Goal: Check status: Check status

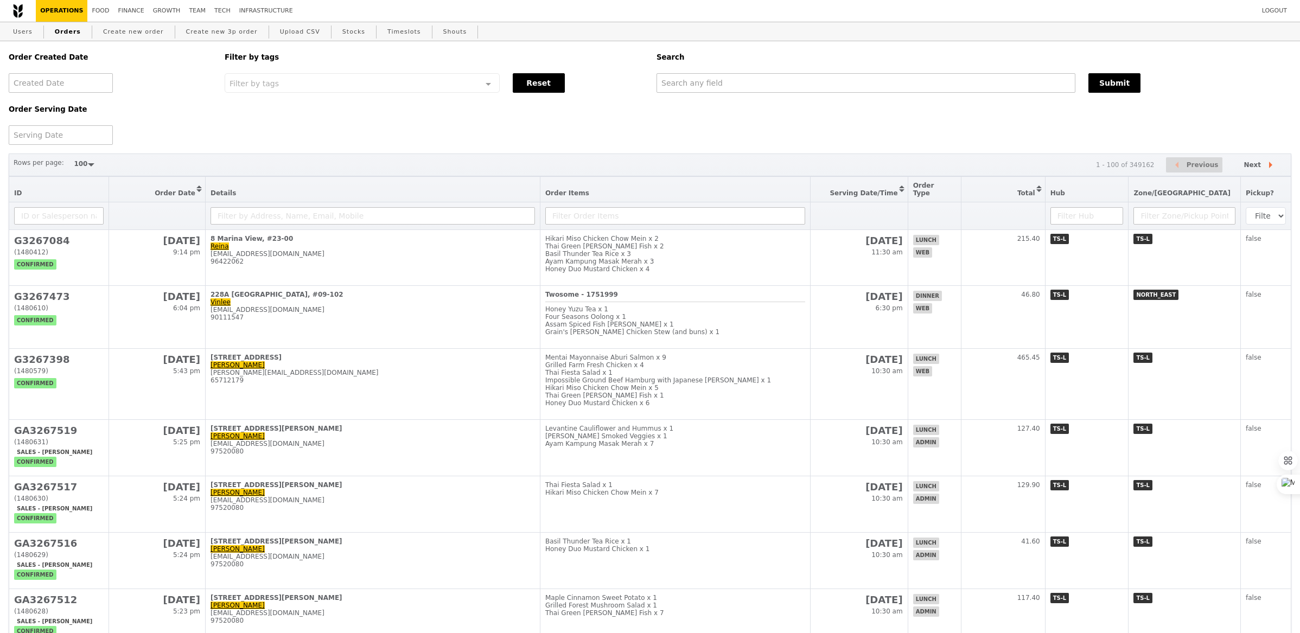
select select "100"
type input "G3244553"
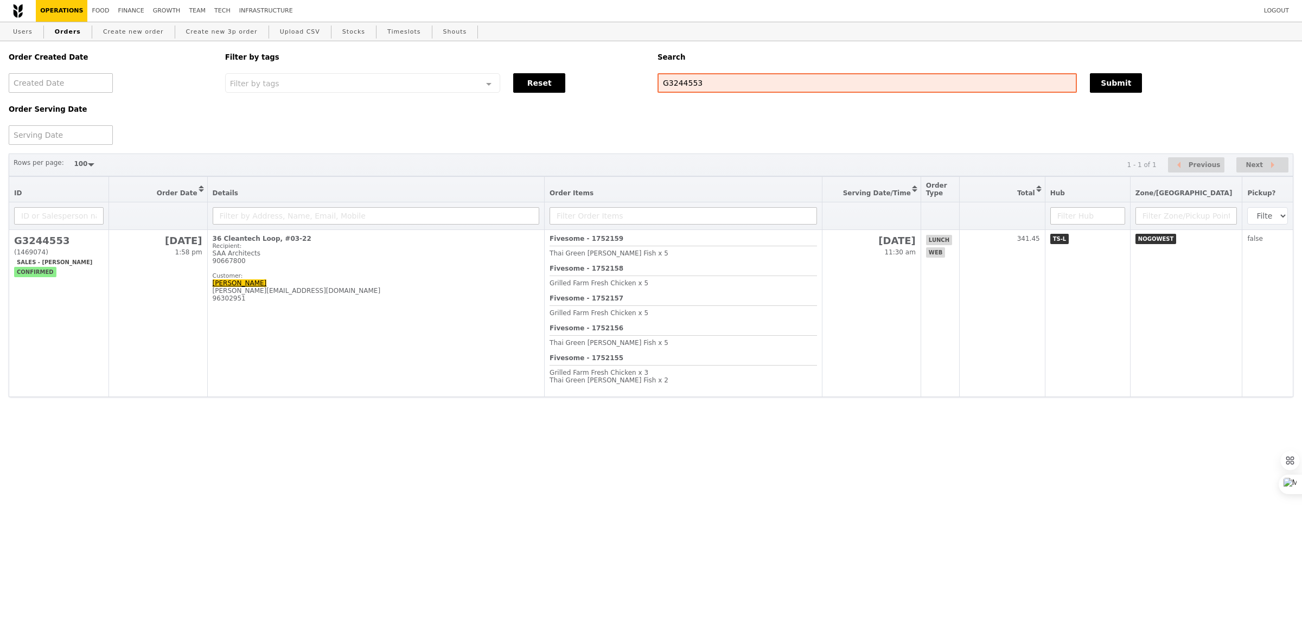
click at [738, 419] on html "Logout Operations Food Finance Growth Team Tech Infrastructure Users Orders Cre…" at bounding box center [651, 220] width 1302 height 440
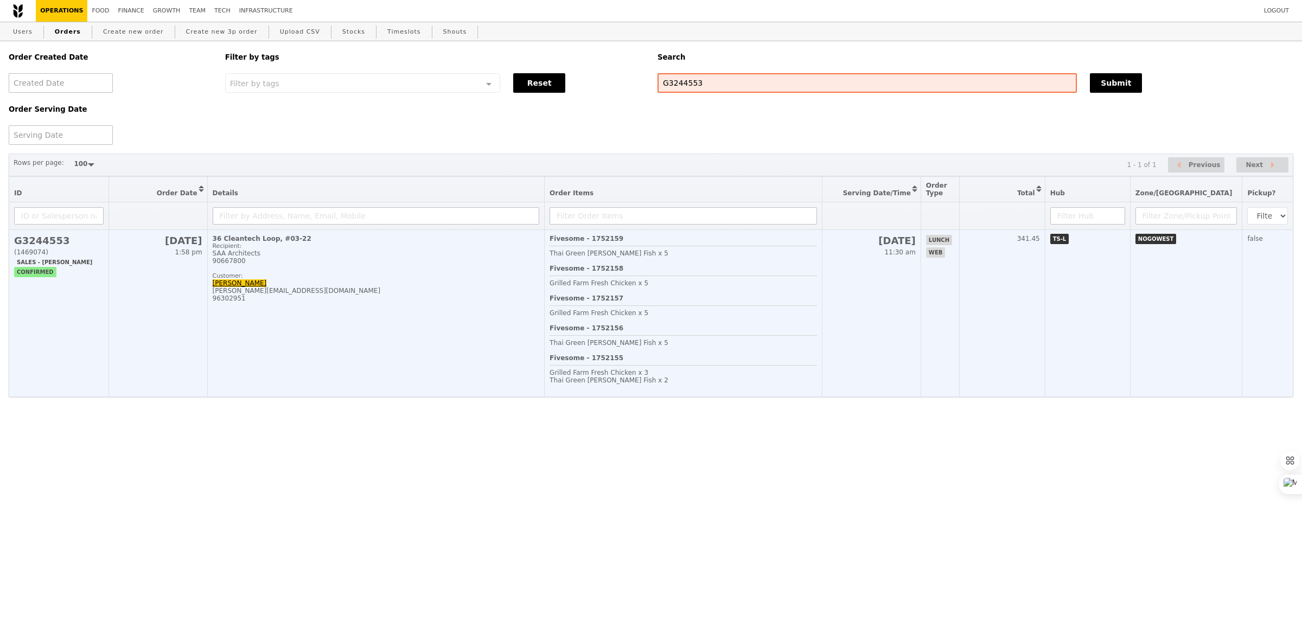
click at [715, 365] on hr at bounding box center [682, 365] width 267 height 1
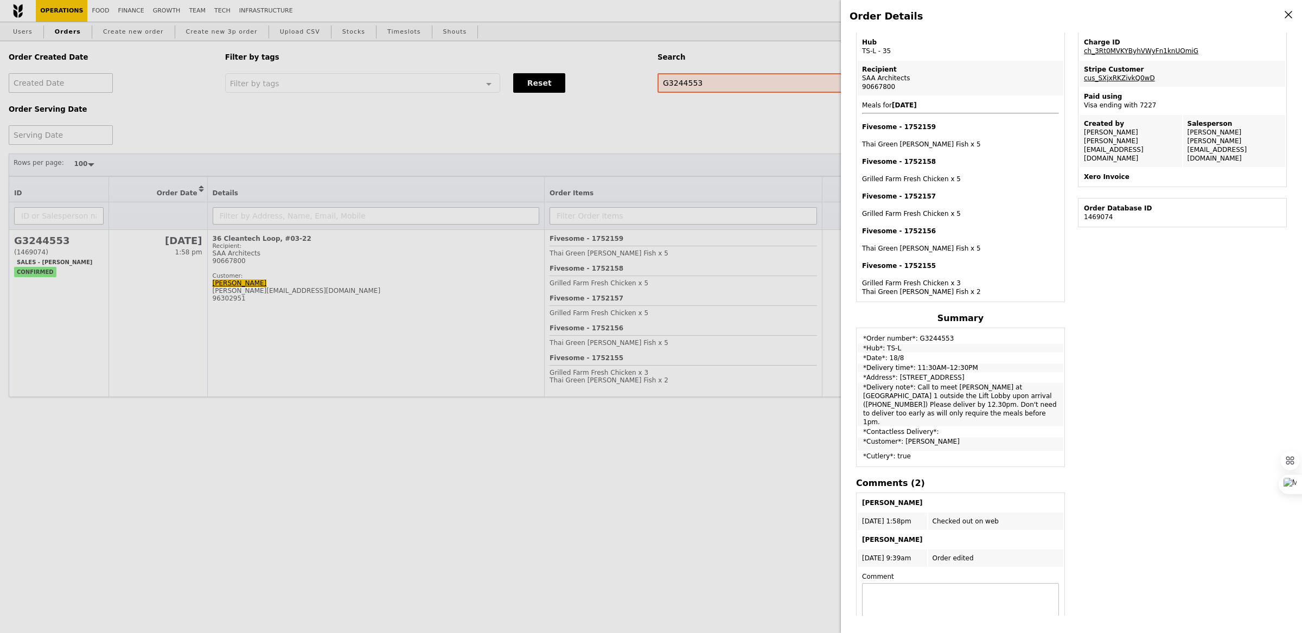
scroll to position [248, 0]
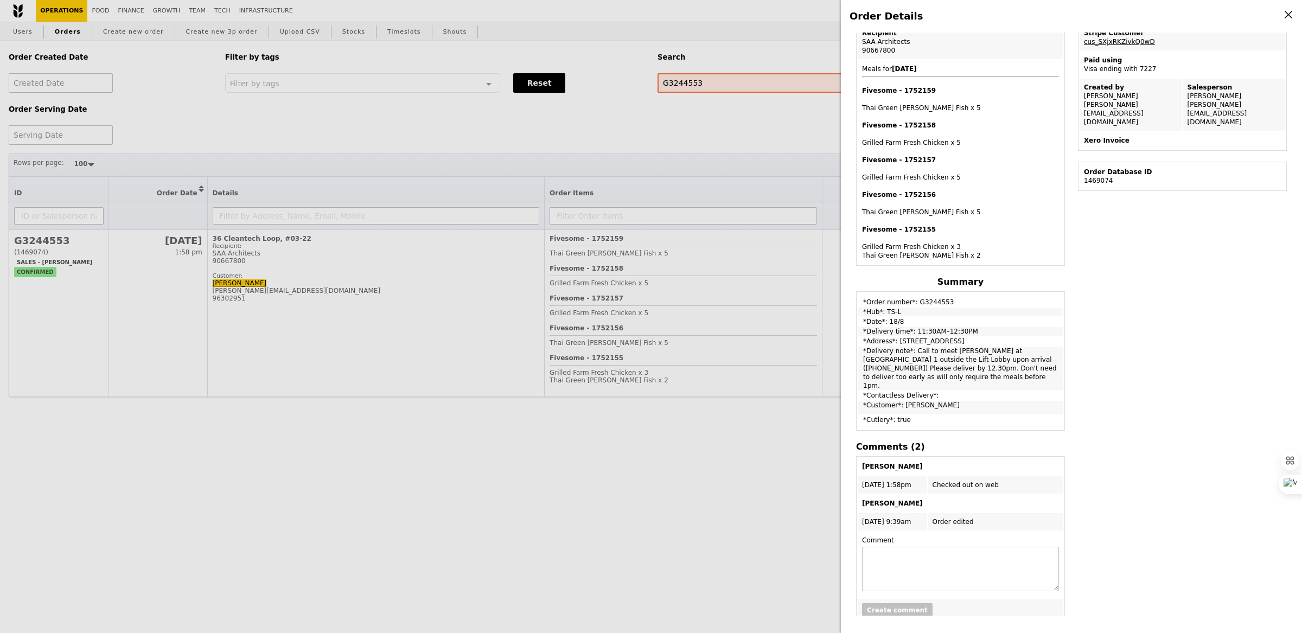
drag, startPoint x: 928, startPoint y: 368, endPoint x: 853, endPoint y: 300, distance: 101.4
click at [852, 301] on div "Order ID G3244553 – View receipt Order Date/Time [DATE] 11:30AM–12:30PM Email […" at bounding box center [960, 233] width 222 height 801
copy div "Summary *Order number*: G3244553 *Hub*: TS-L *Date*: 18/8 *Delivery time*: 11:3…"
